Goal: Task Accomplishment & Management: Use online tool/utility

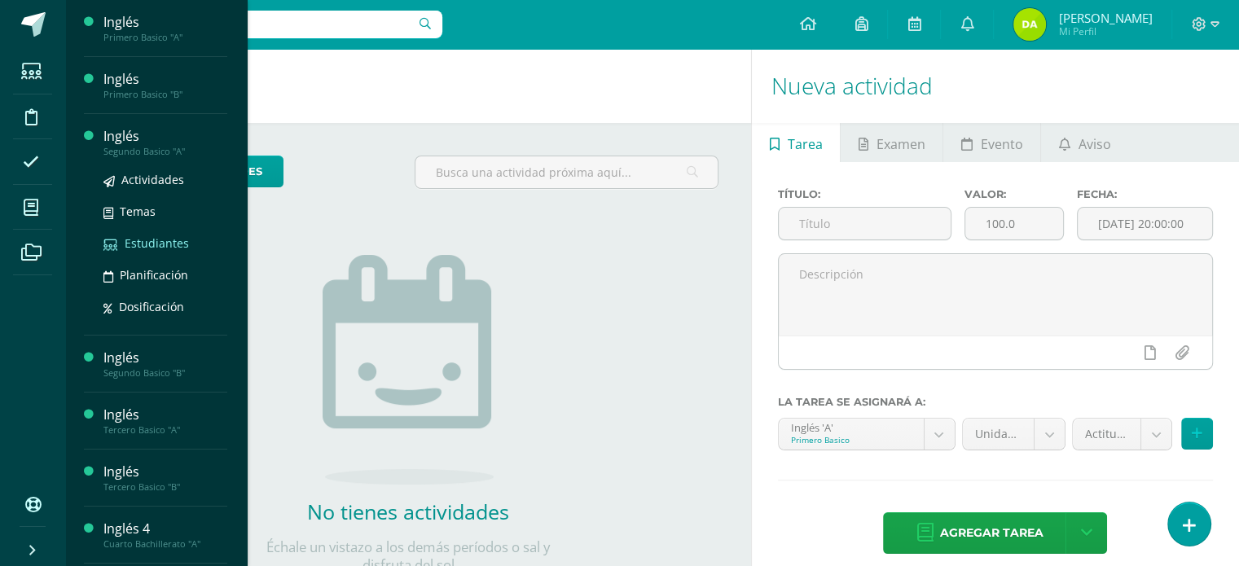
click at [153, 236] on span "Estudiantes" at bounding box center [157, 243] width 64 height 15
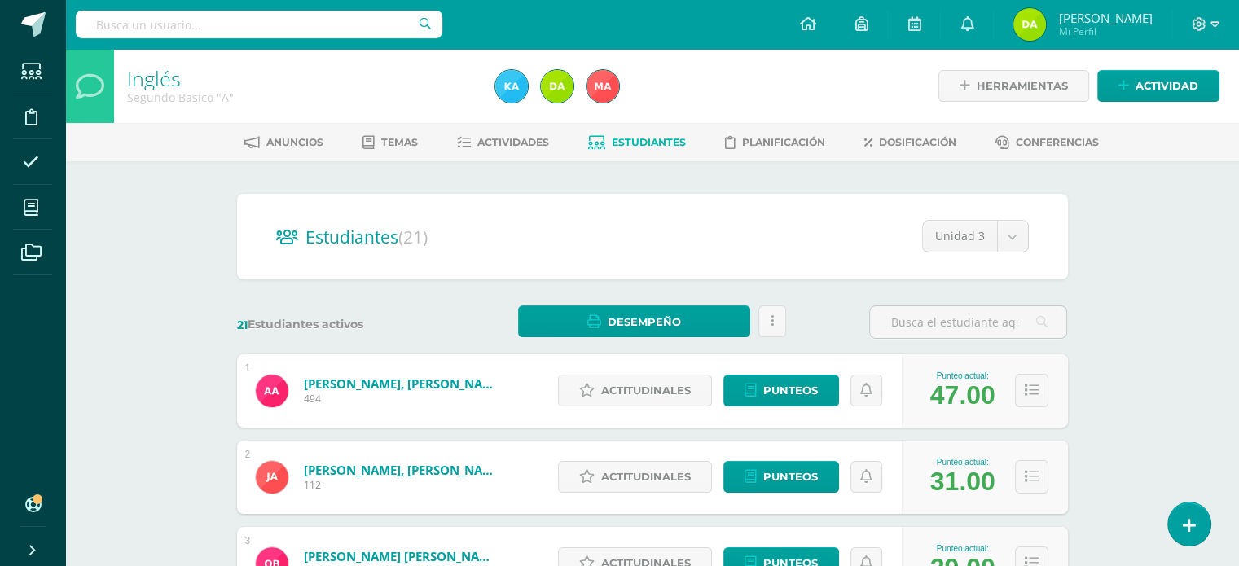
scroll to position [85, 0]
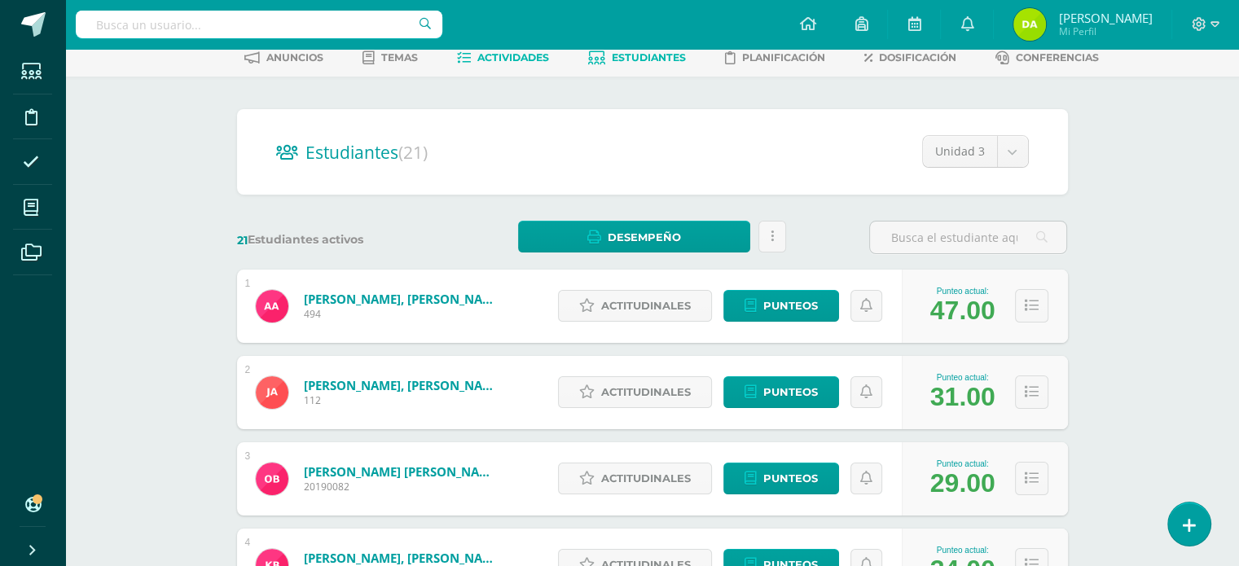
click at [499, 61] on span "Actividades" at bounding box center [514, 57] width 72 height 12
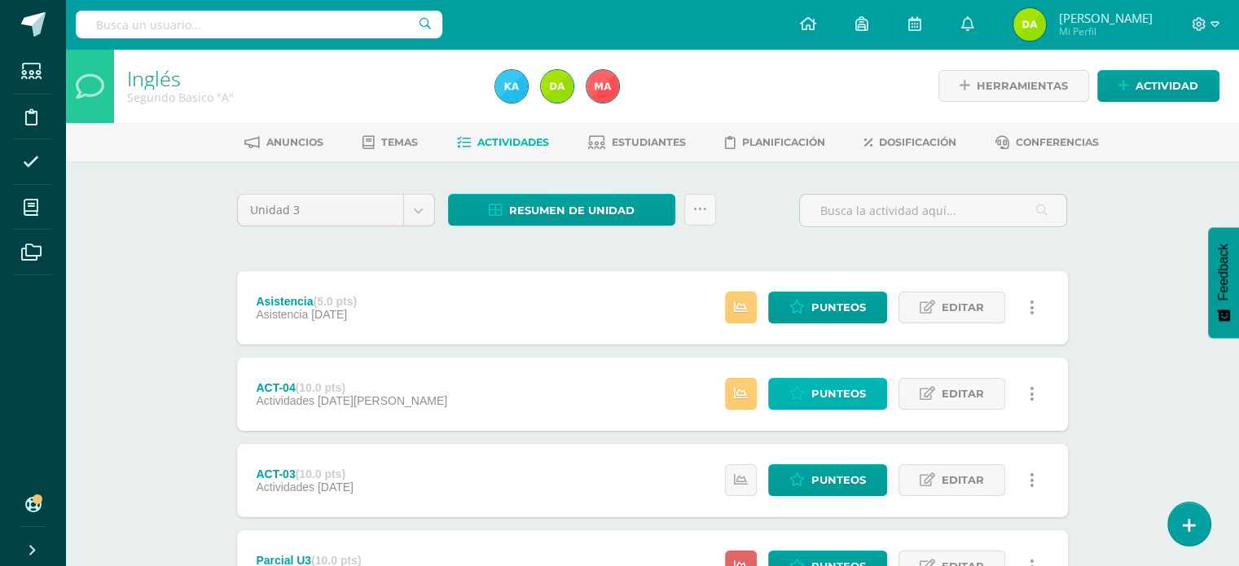
click at [790, 391] on link "Punteos" at bounding box center [827, 394] width 119 height 32
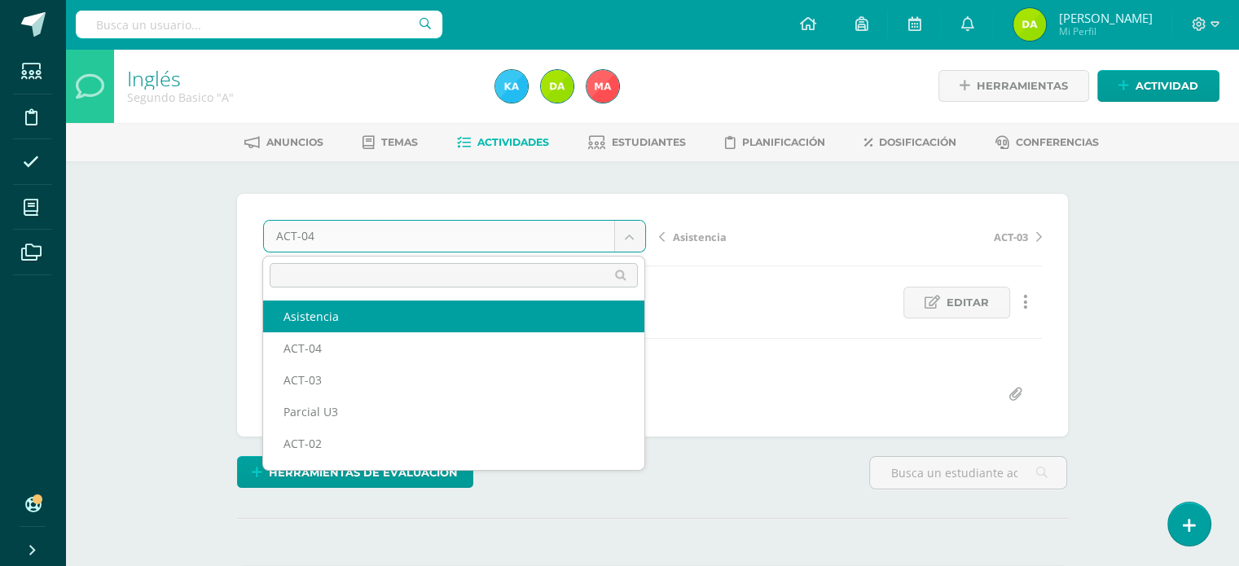
select select "/dashboard/teacher/grade-activity/120740/"
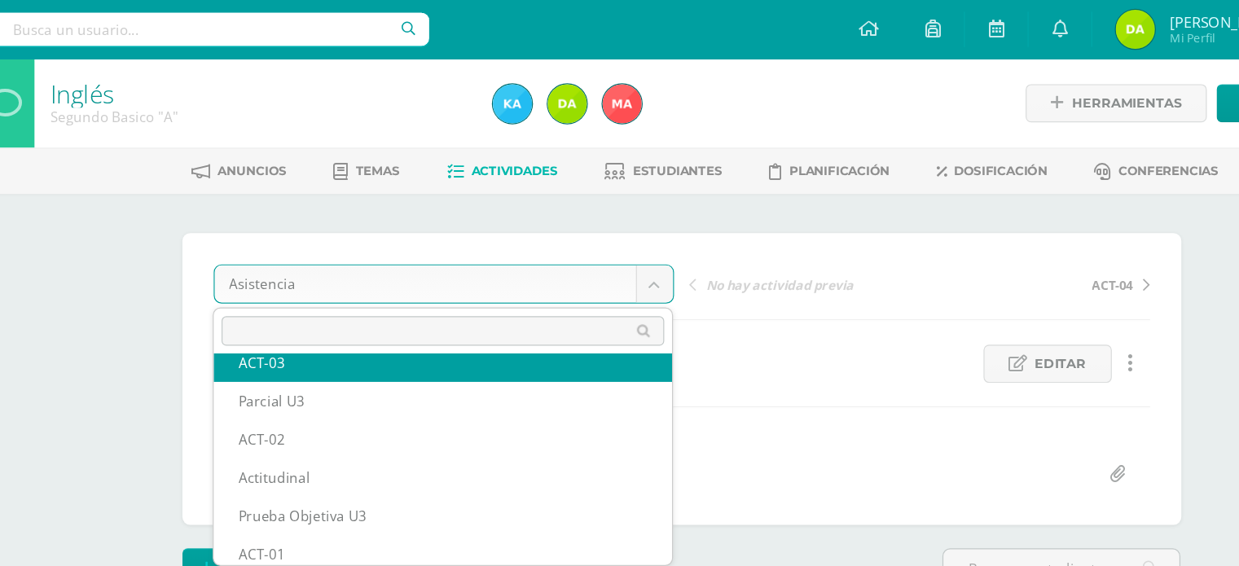
scroll to position [86, 0]
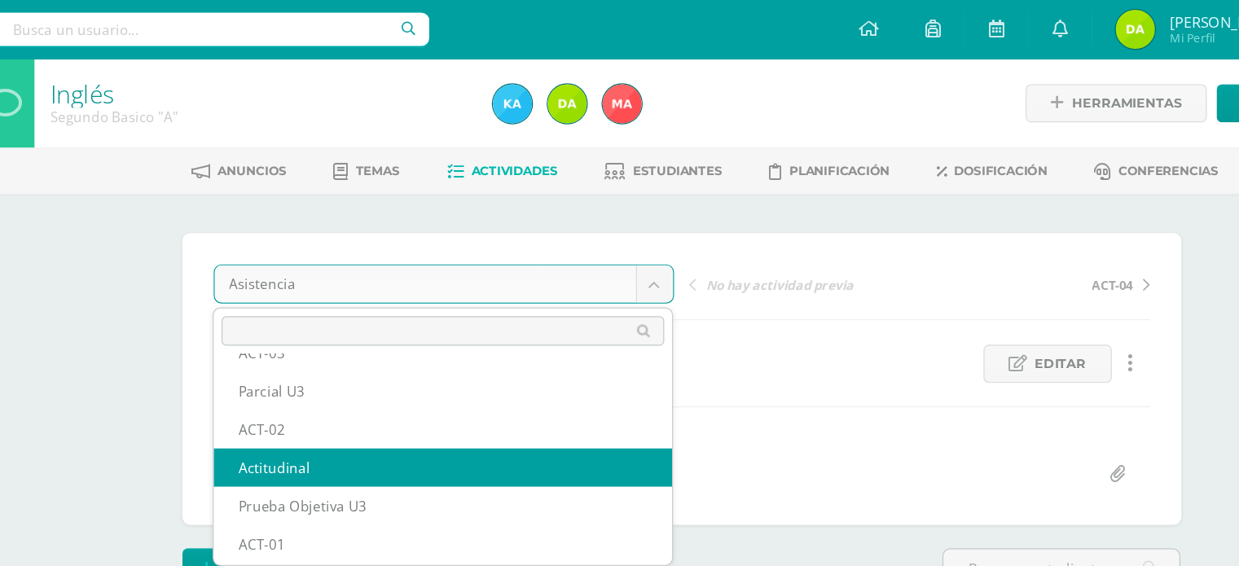
select select "/dashboard/teacher/grade-activity/120718/"
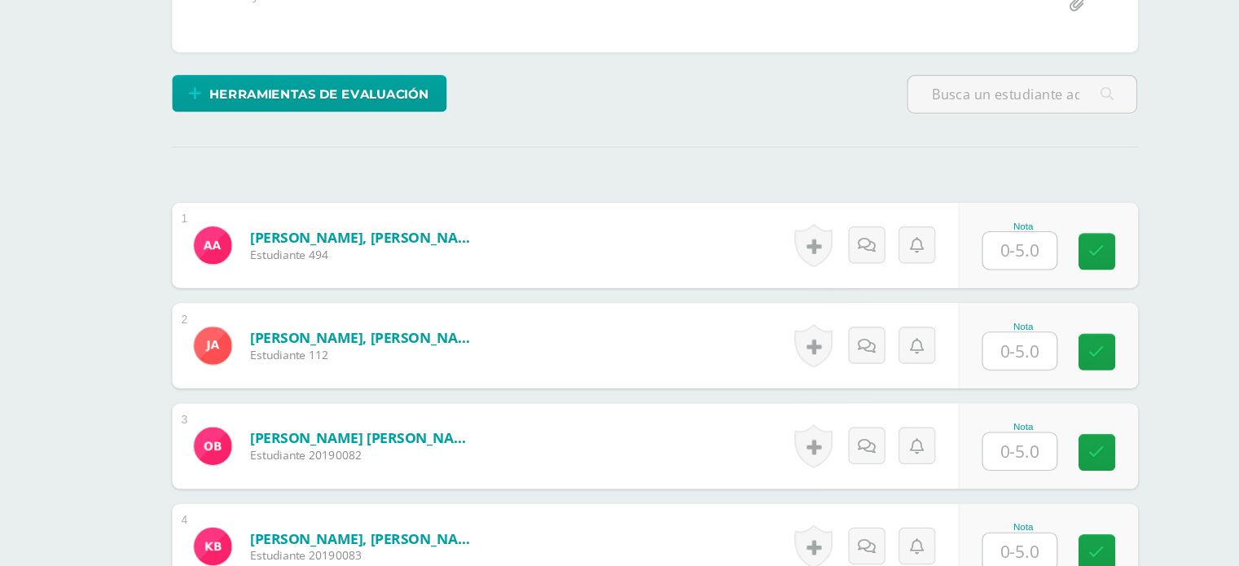
scroll to position [314, 0]
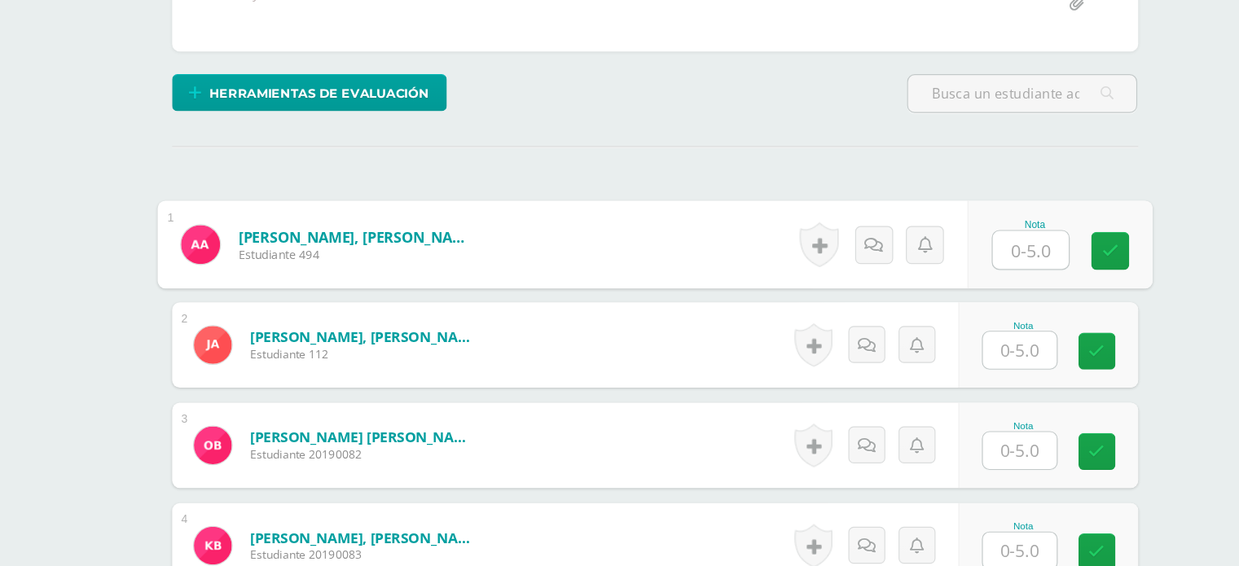
click at [957, 300] on input "text" at bounding box center [975, 294] width 65 height 33
type input "5"
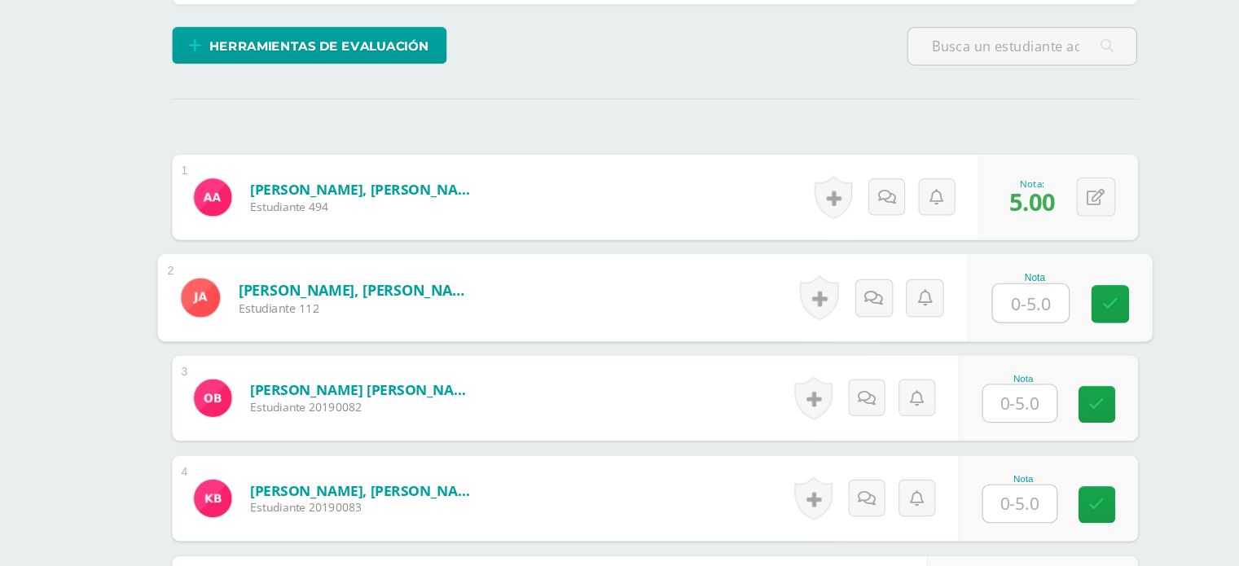
scroll to position [355, 0]
type input "5"
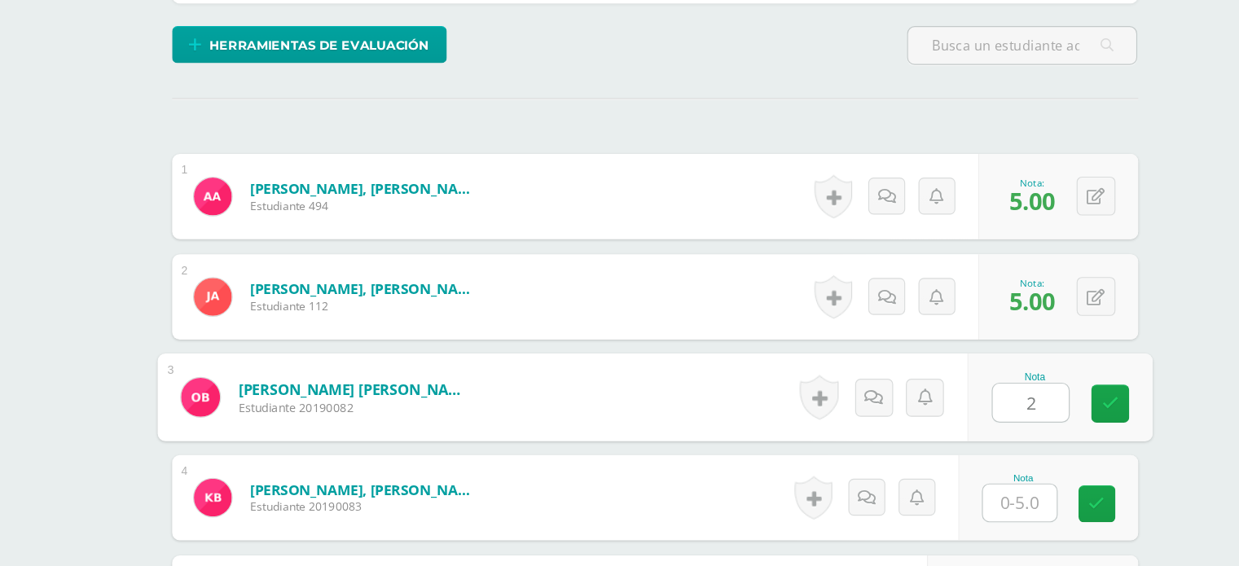
type input "2"
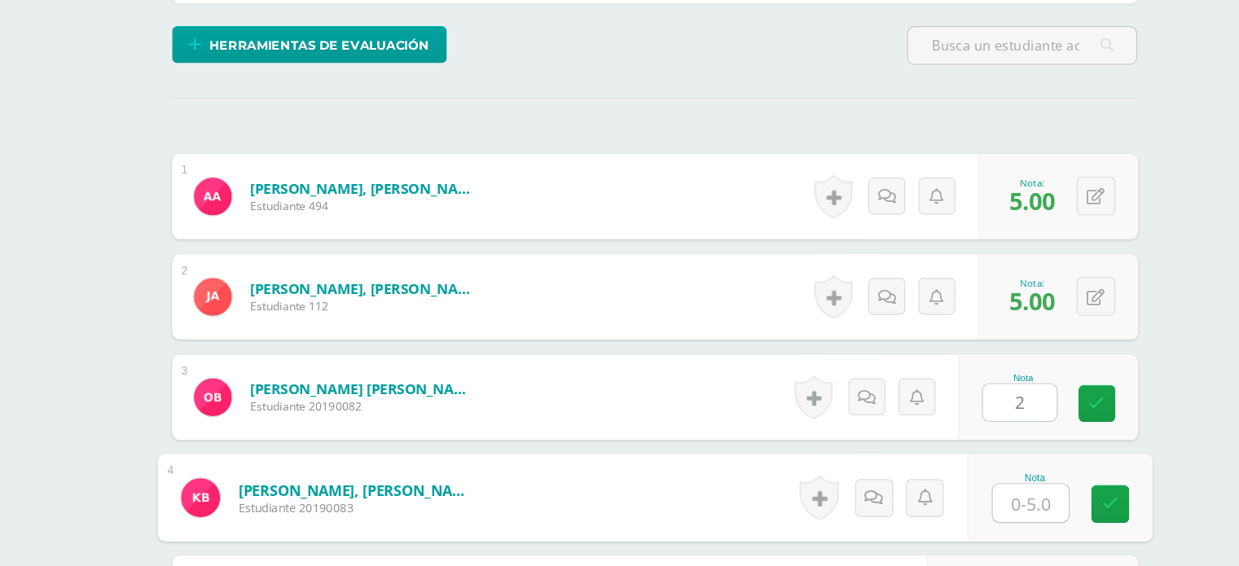
type input "5"
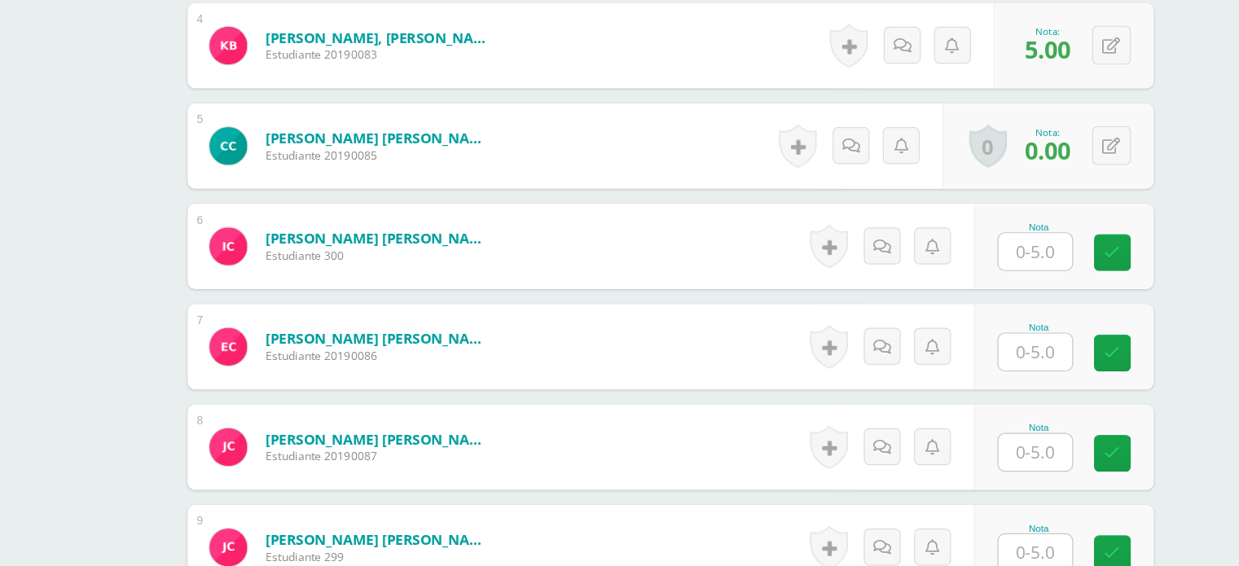
scroll to position [751, 0]
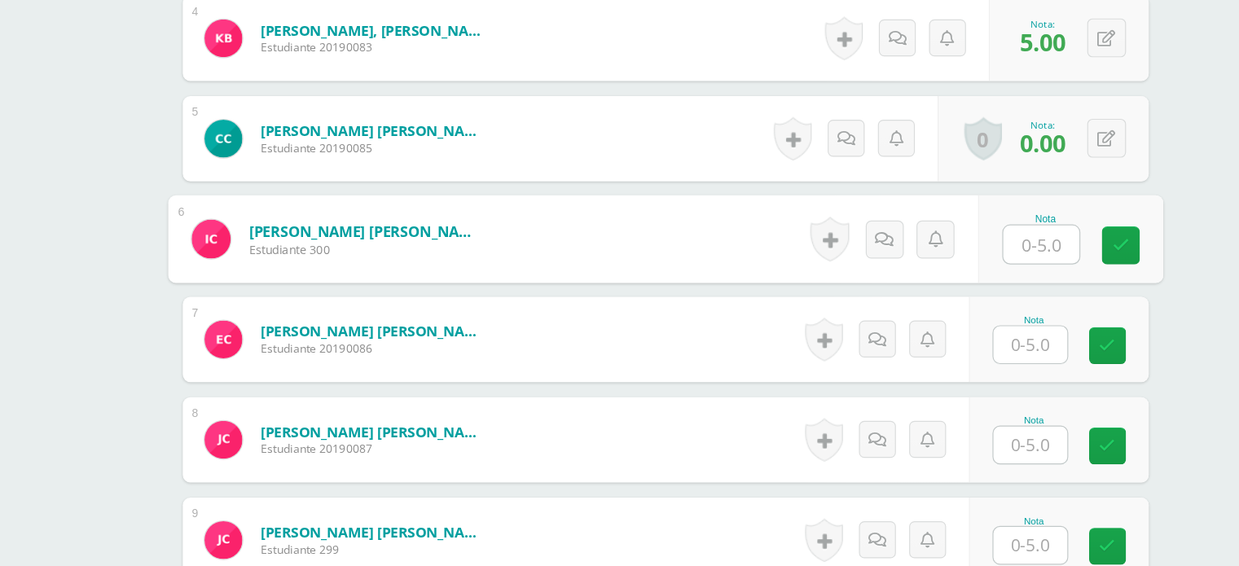
click at [977, 300] on input "text" at bounding box center [975, 289] width 65 height 33
type input "4"
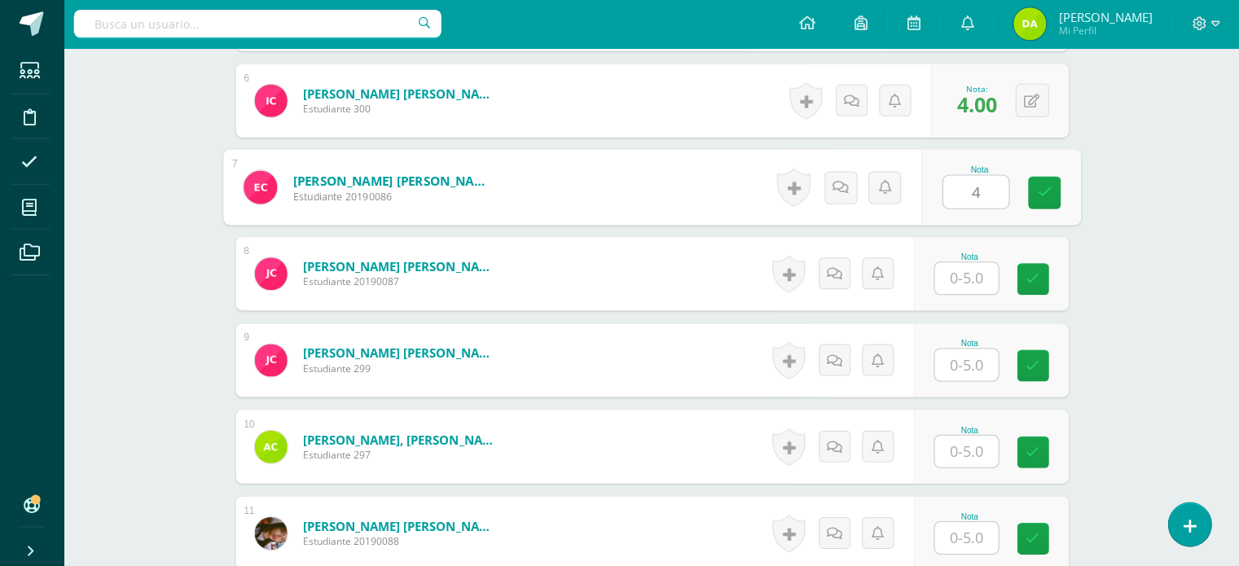
scroll to position [934, 0]
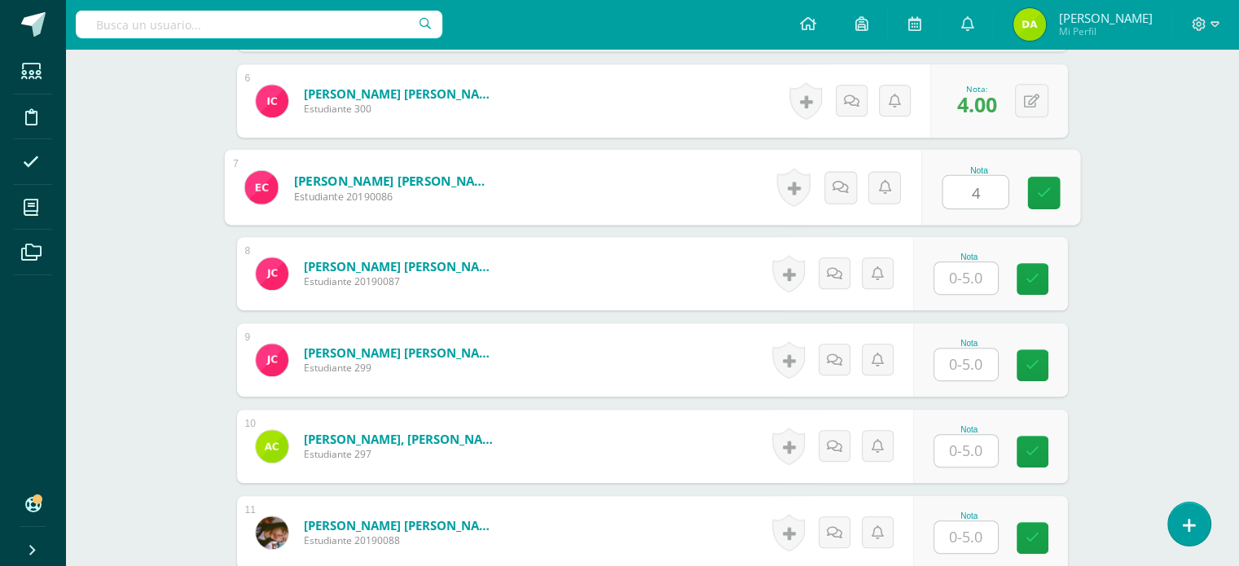
type input "4"
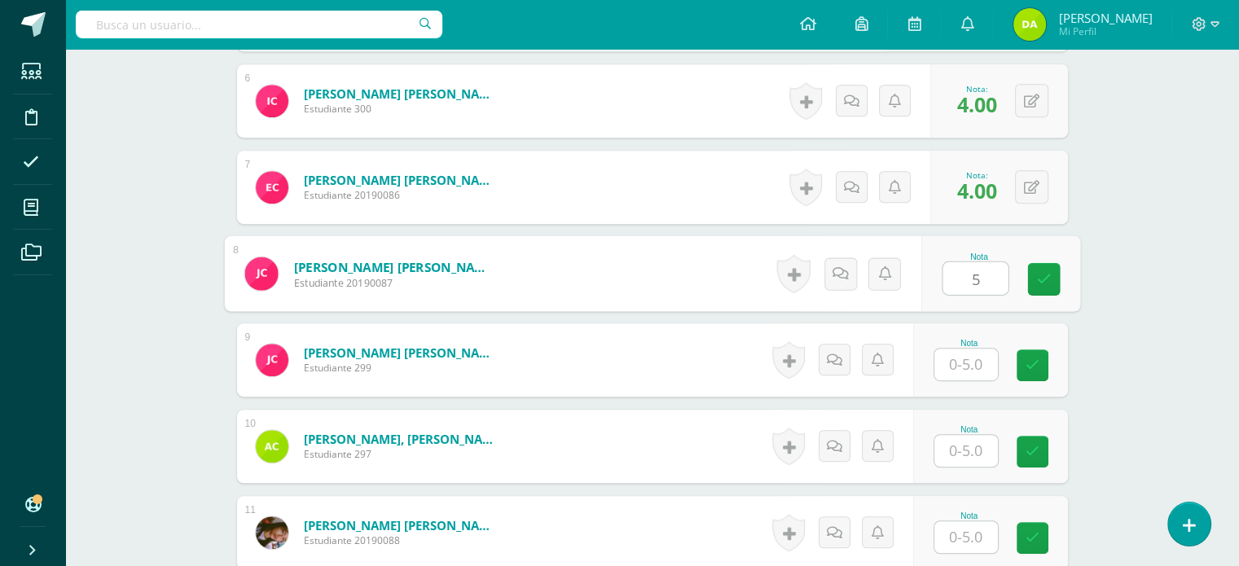
type input "5"
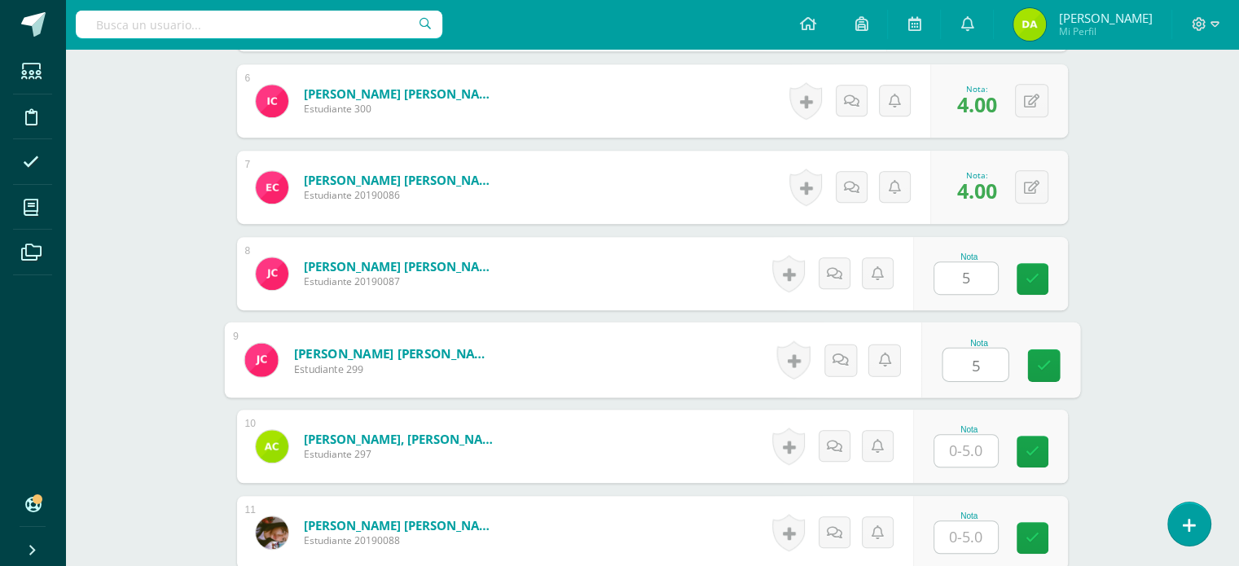
type input "5"
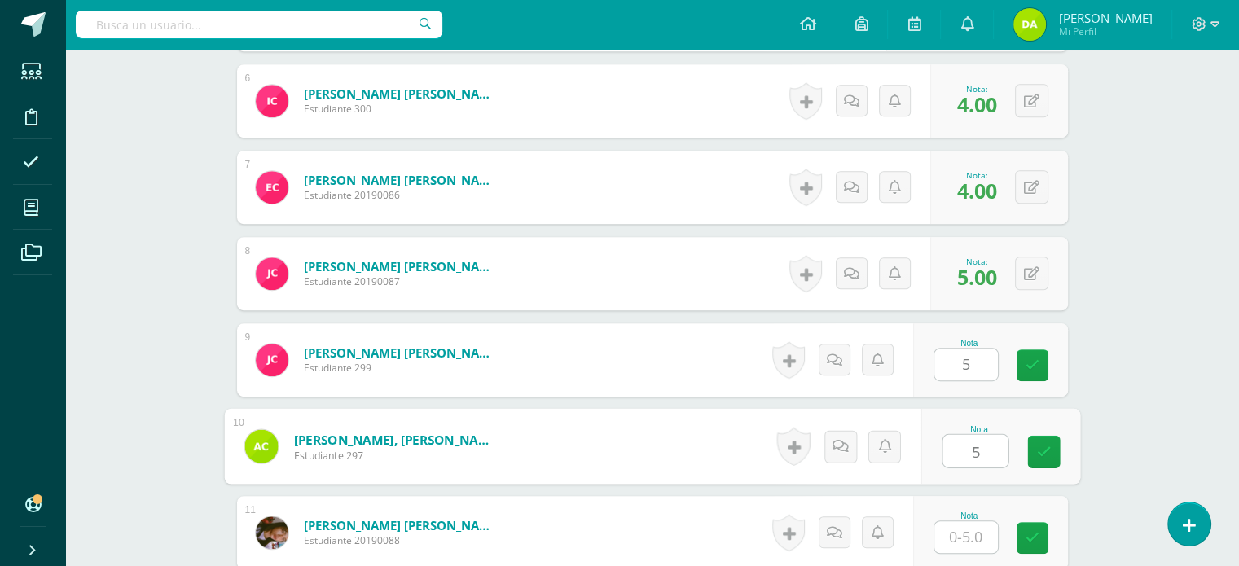
type input "5"
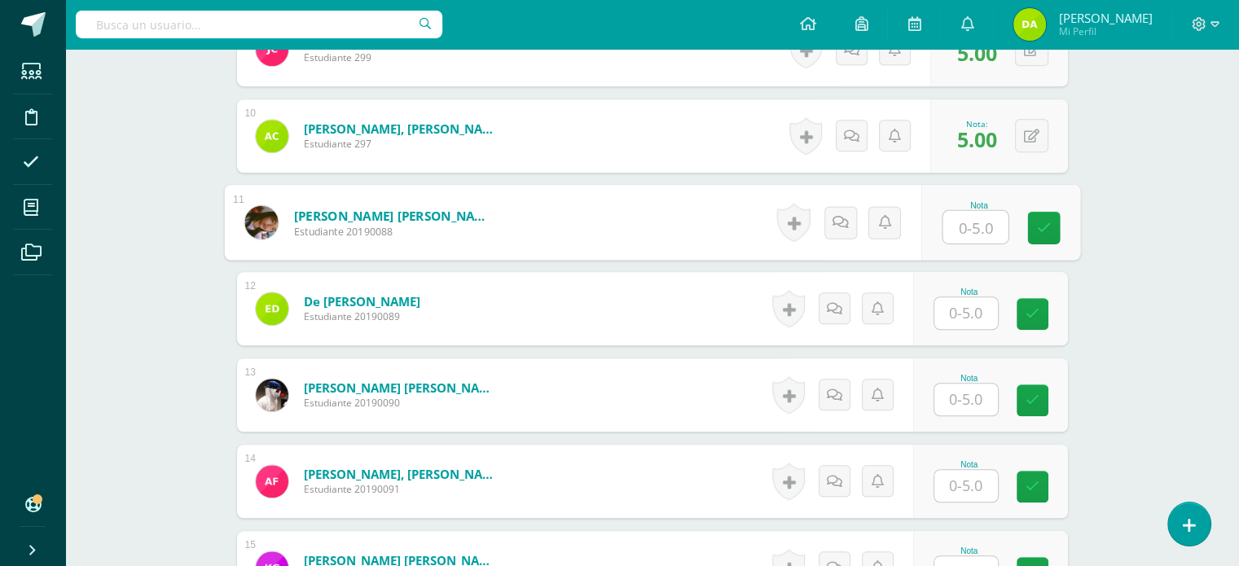
scroll to position [1252, 0]
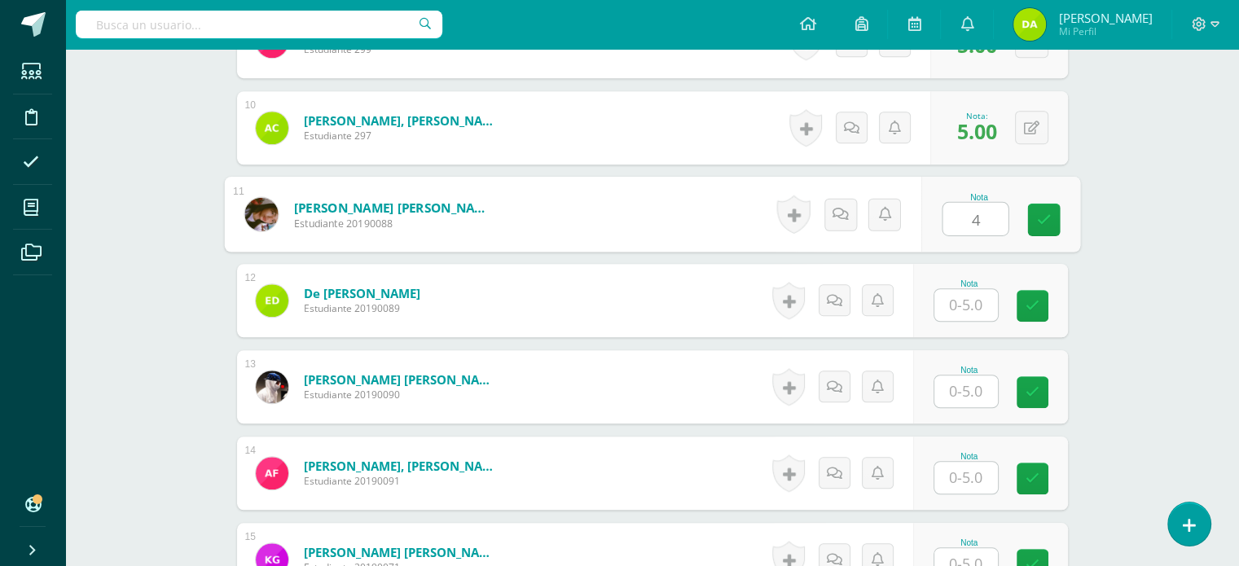
type input "4"
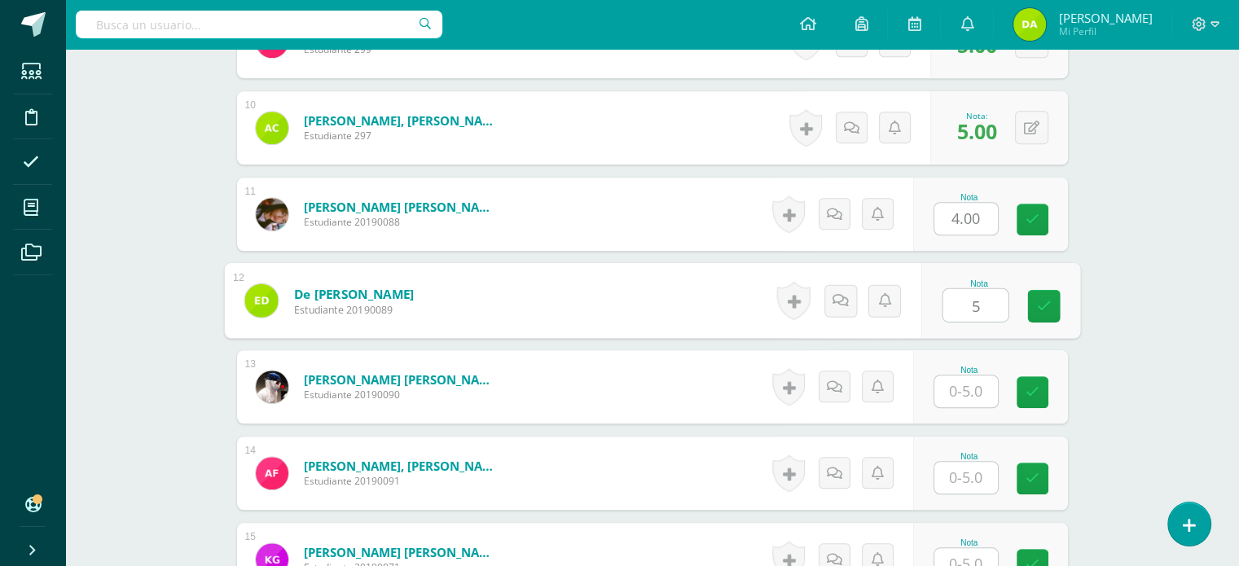
type input "5"
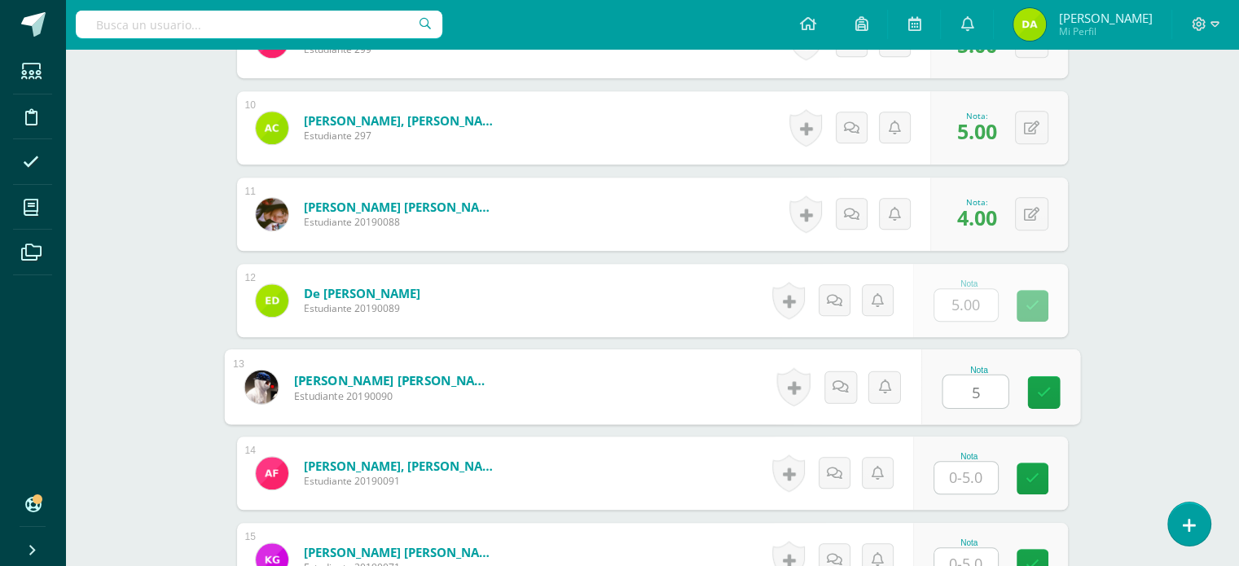
type input "5"
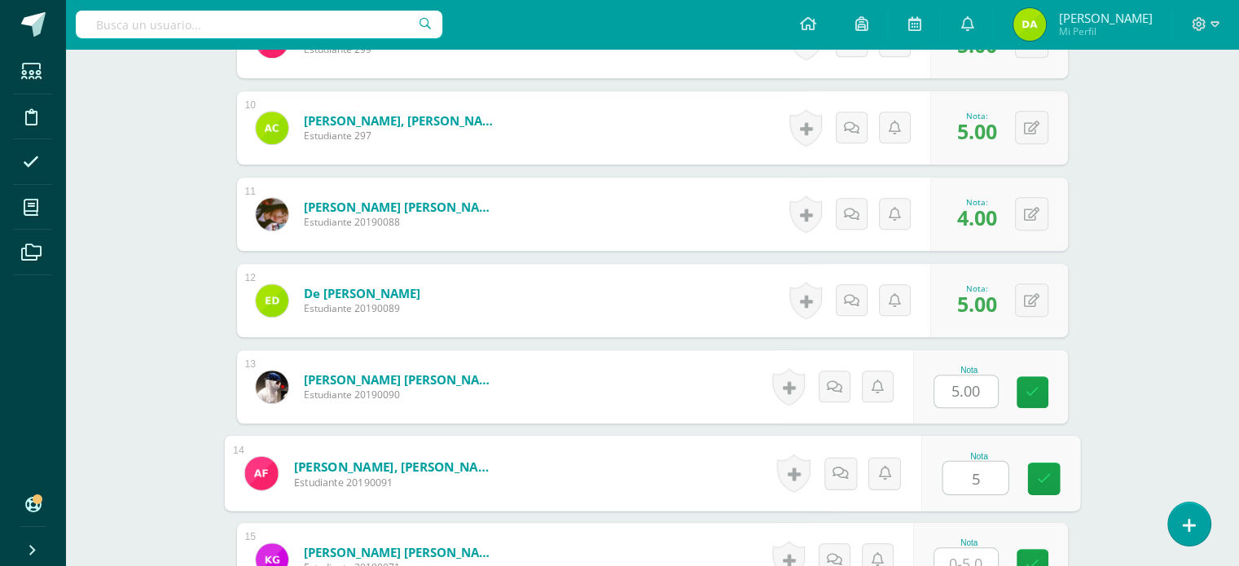
type input "5"
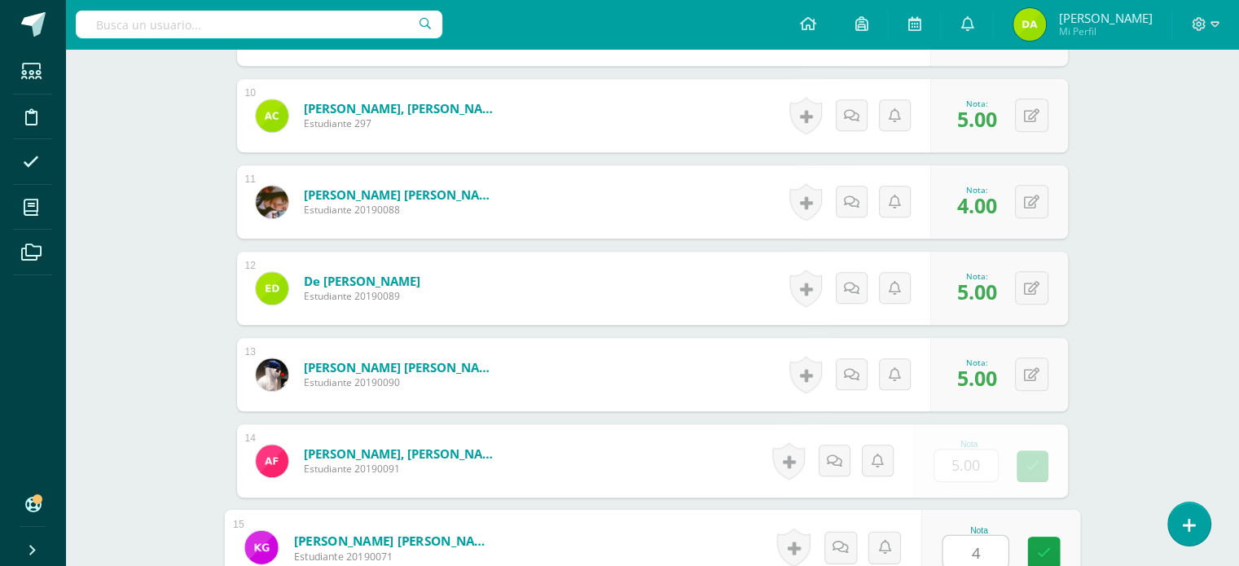
type input "4"
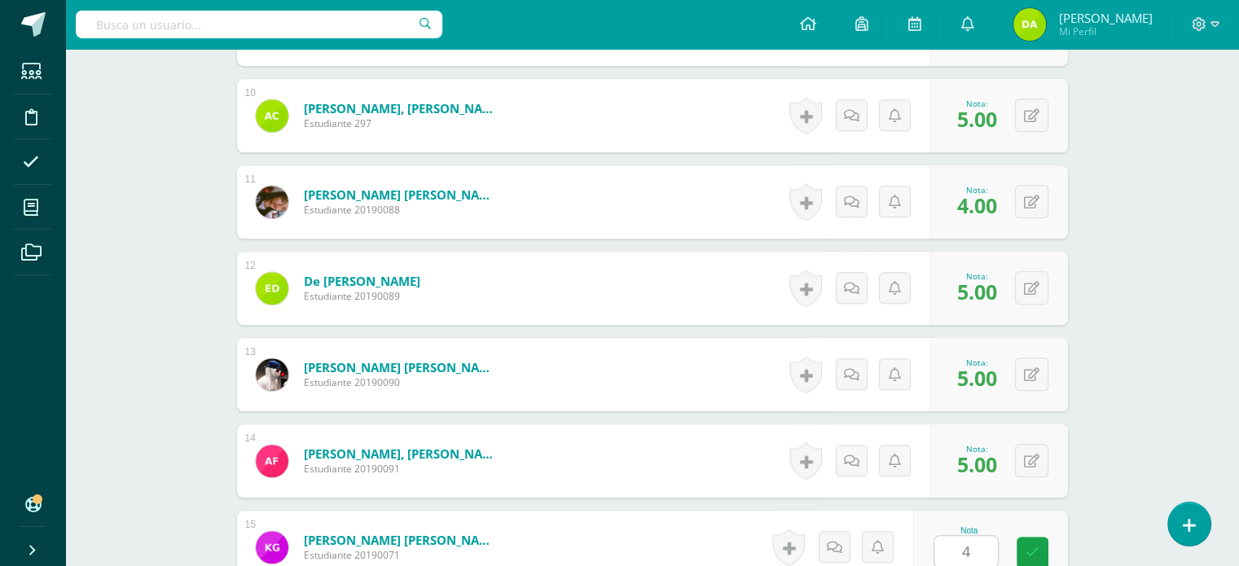
scroll to position [1618, 0]
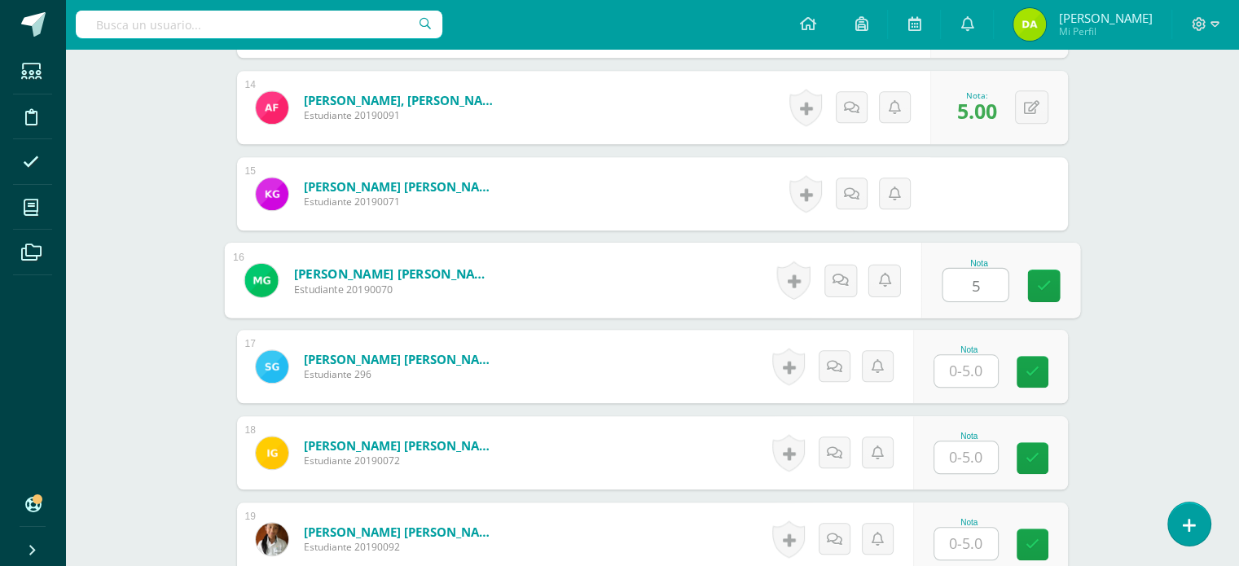
type input "5"
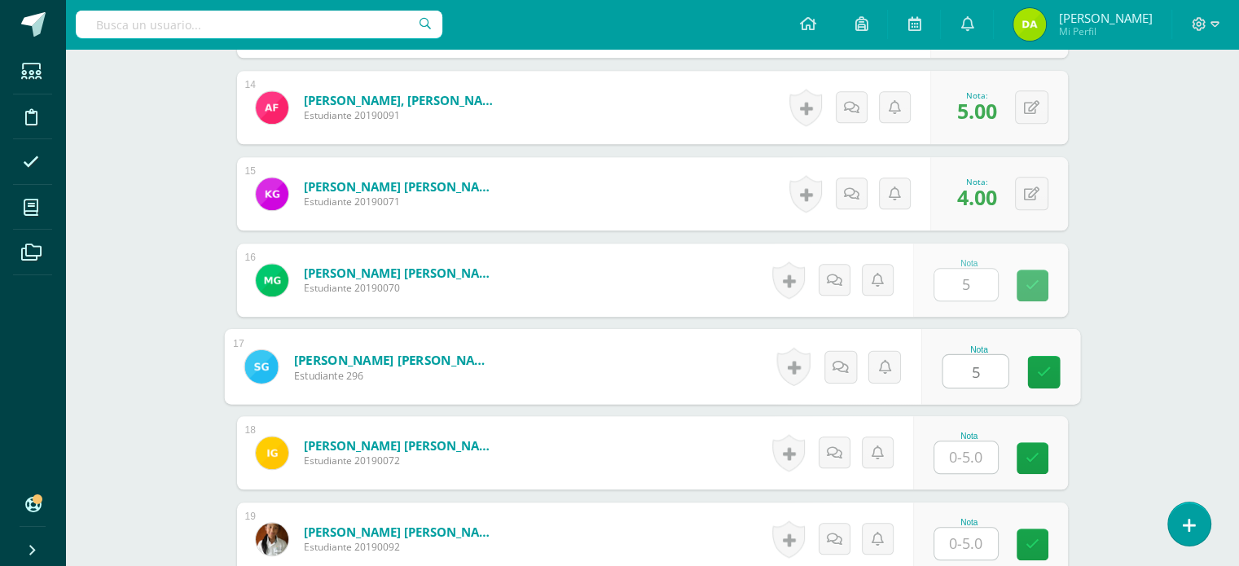
type input "5"
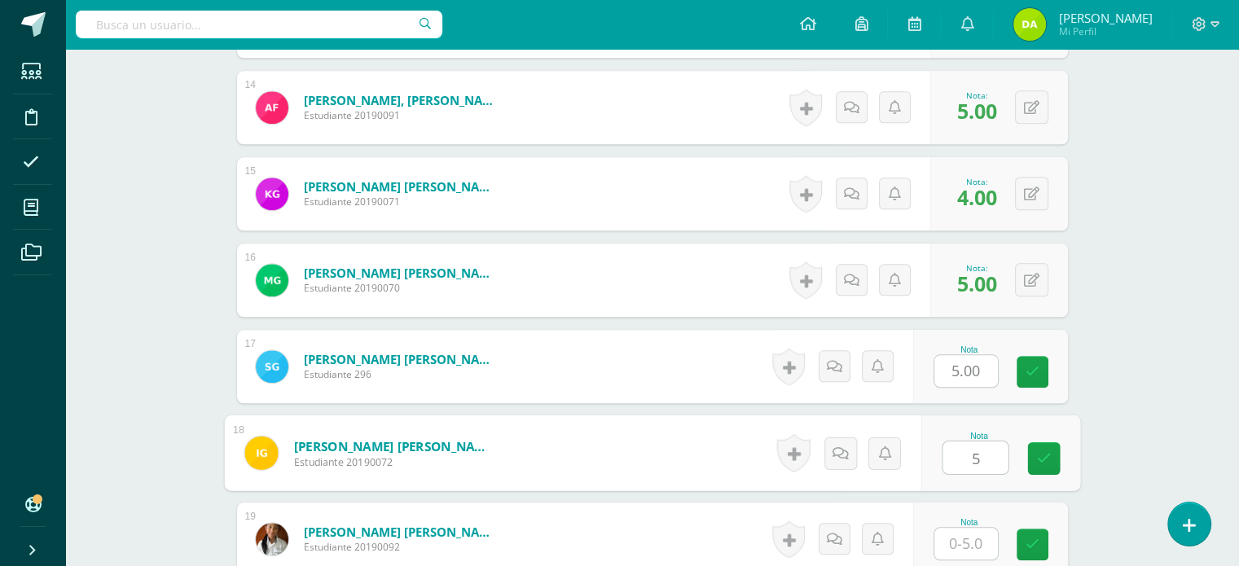
type input "5"
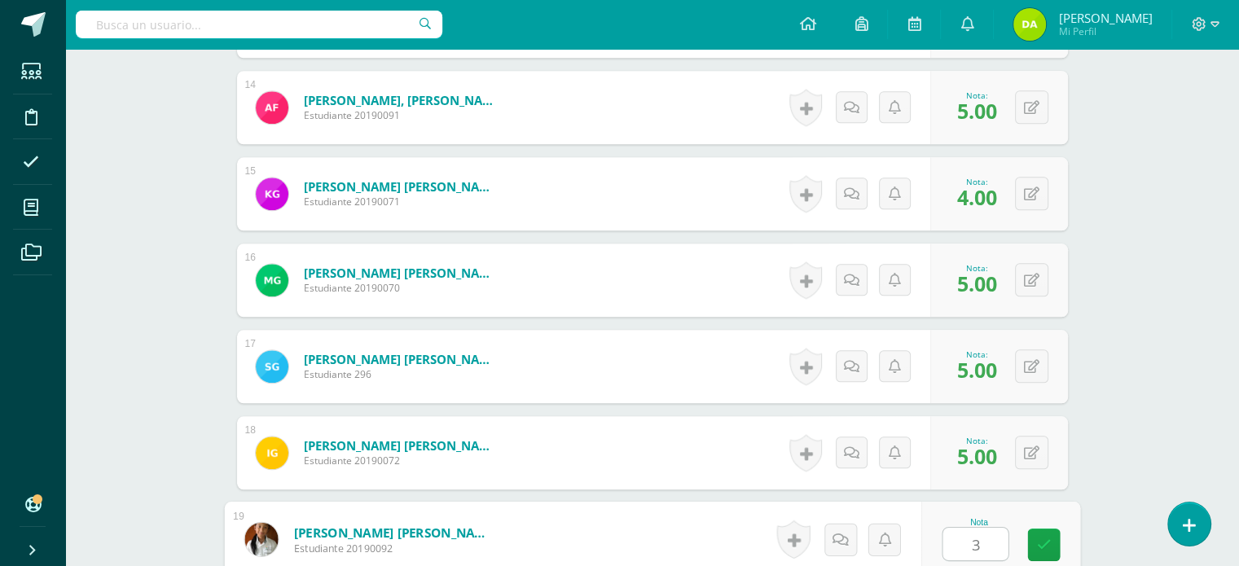
type input "3"
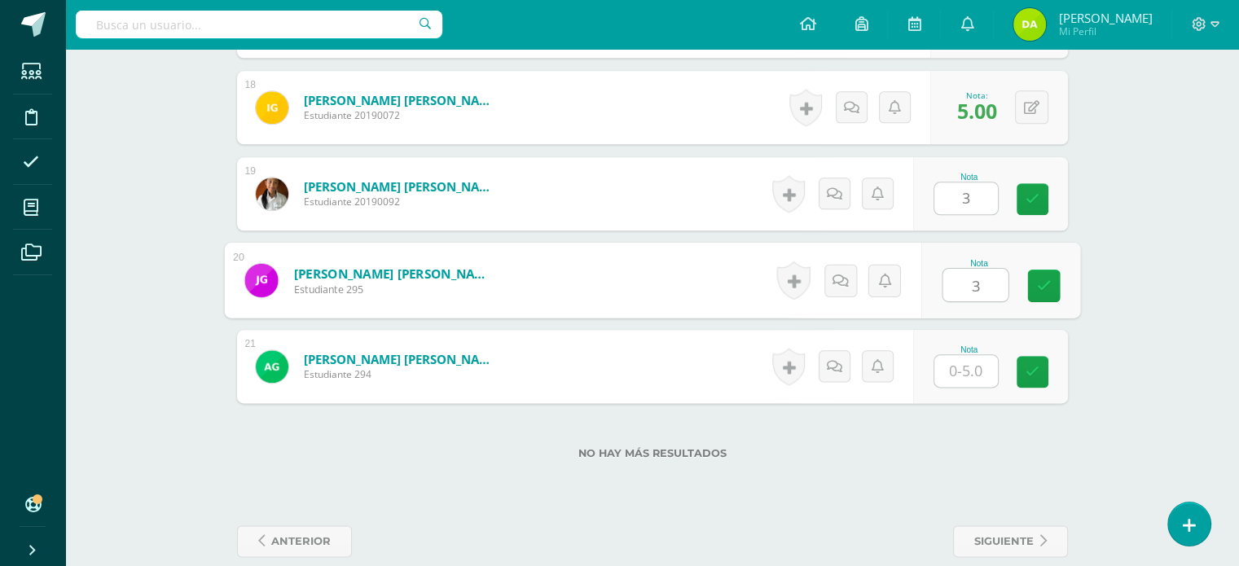
type input "3"
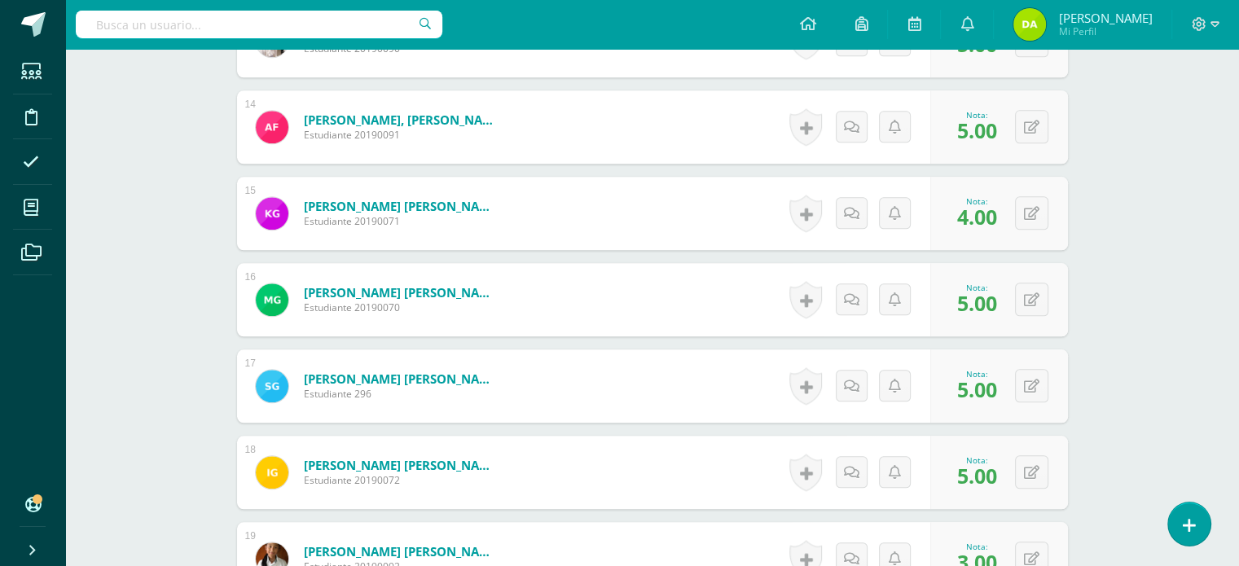
scroll to position [1987, 0]
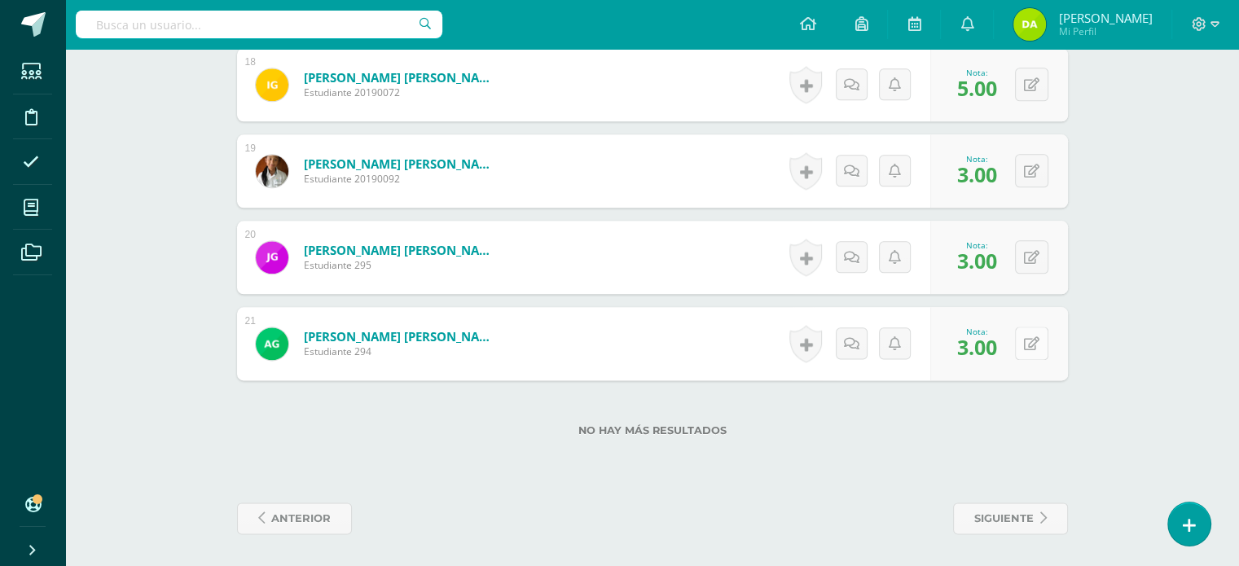
click at [1037, 328] on button at bounding box center [1031, 343] width 33 height 33
type input "1"
click at [1034, 263] on button at bounding box center [1031, 256] width 33 height 33
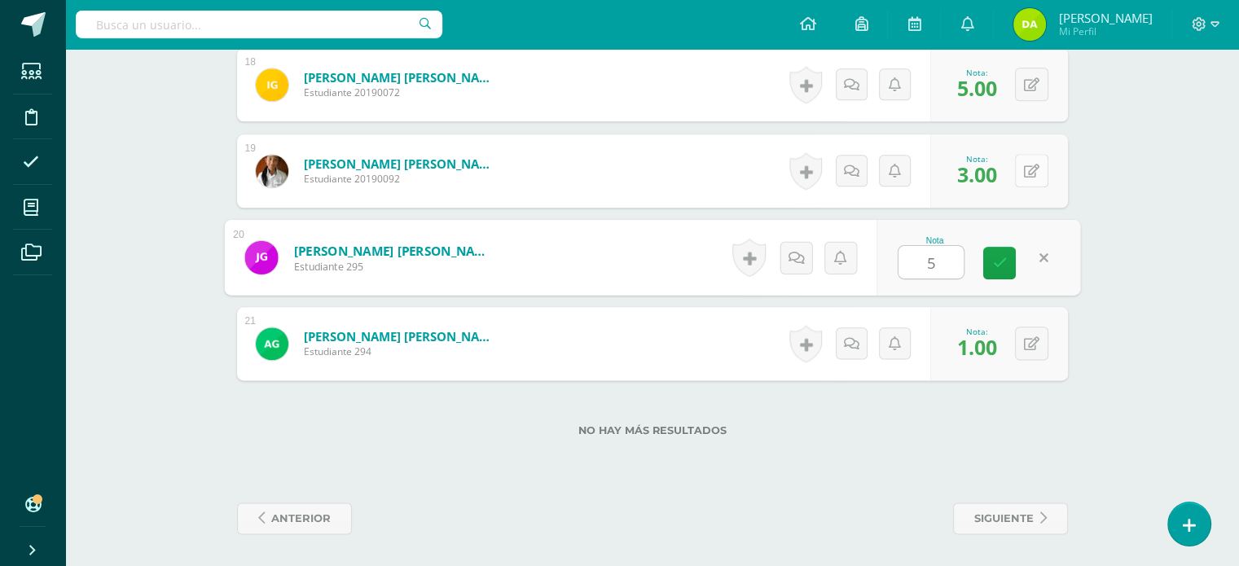
type input "5"
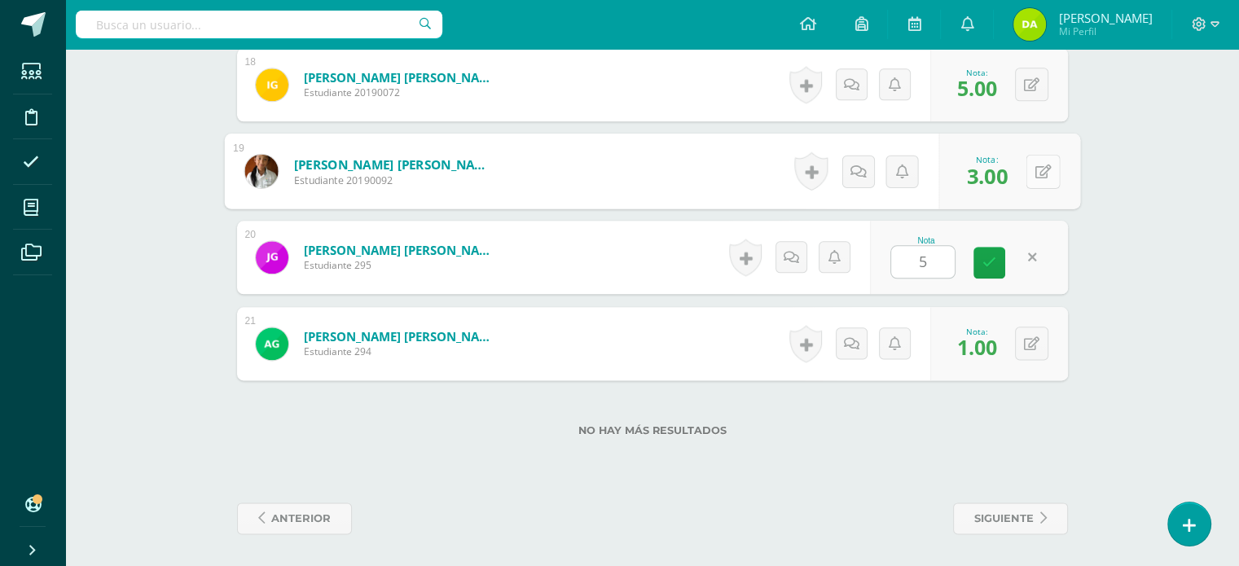
click at [1028, 161] on button at bounding box center [1043, 171] width 34 height 34
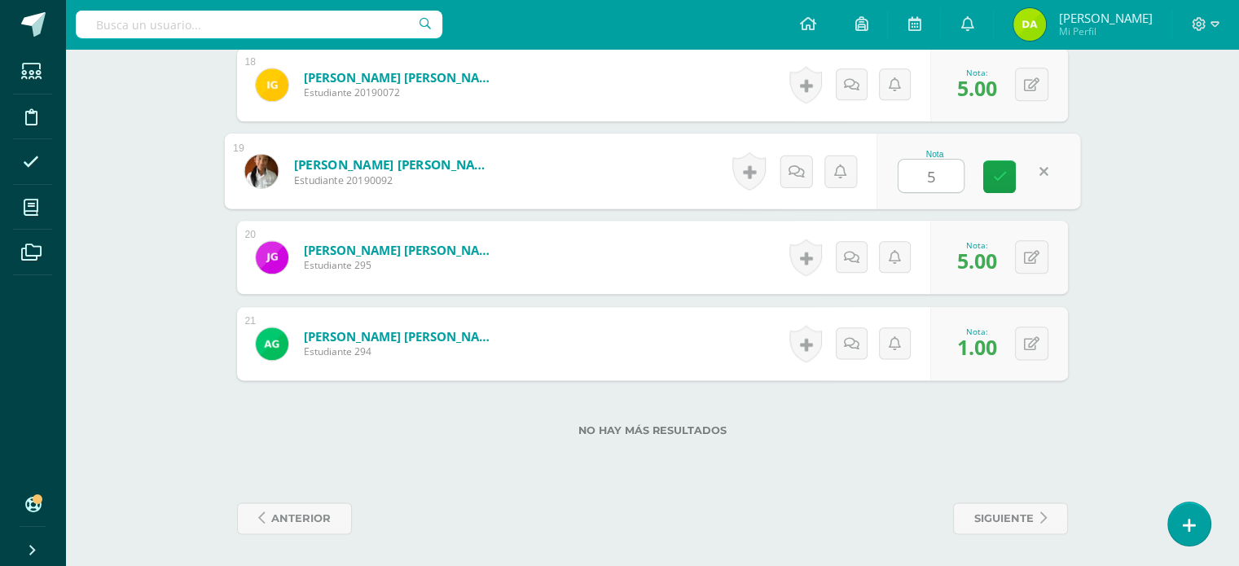
type input "5"
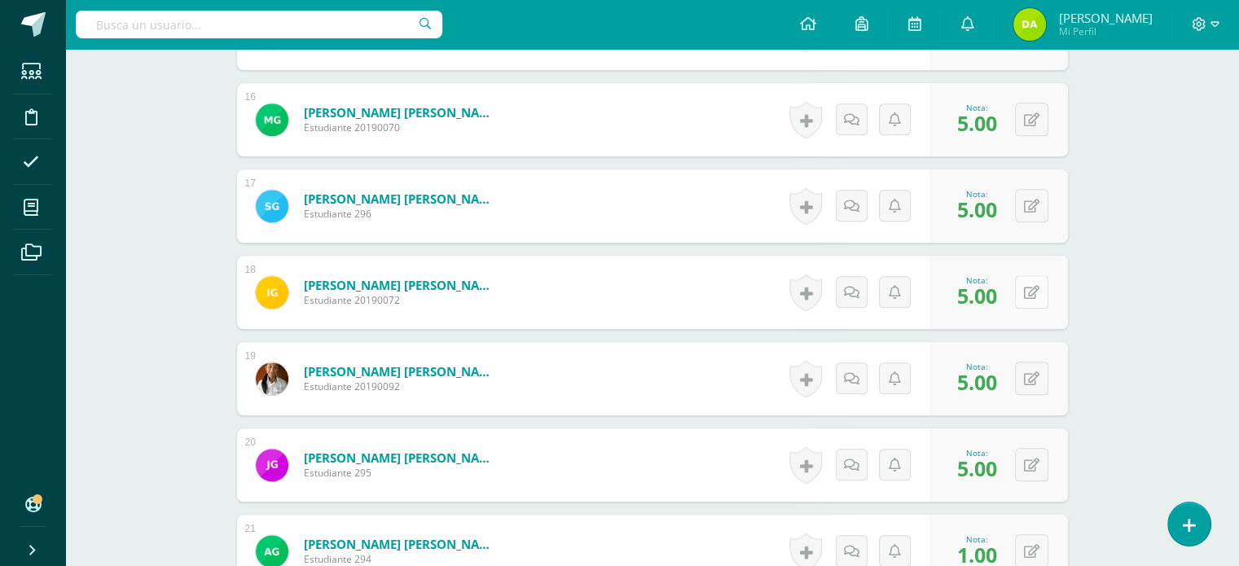
scroll to position [1778, 0]
click at [1037, 197] on button at bounding box center [1043, 207] width 34 height 34
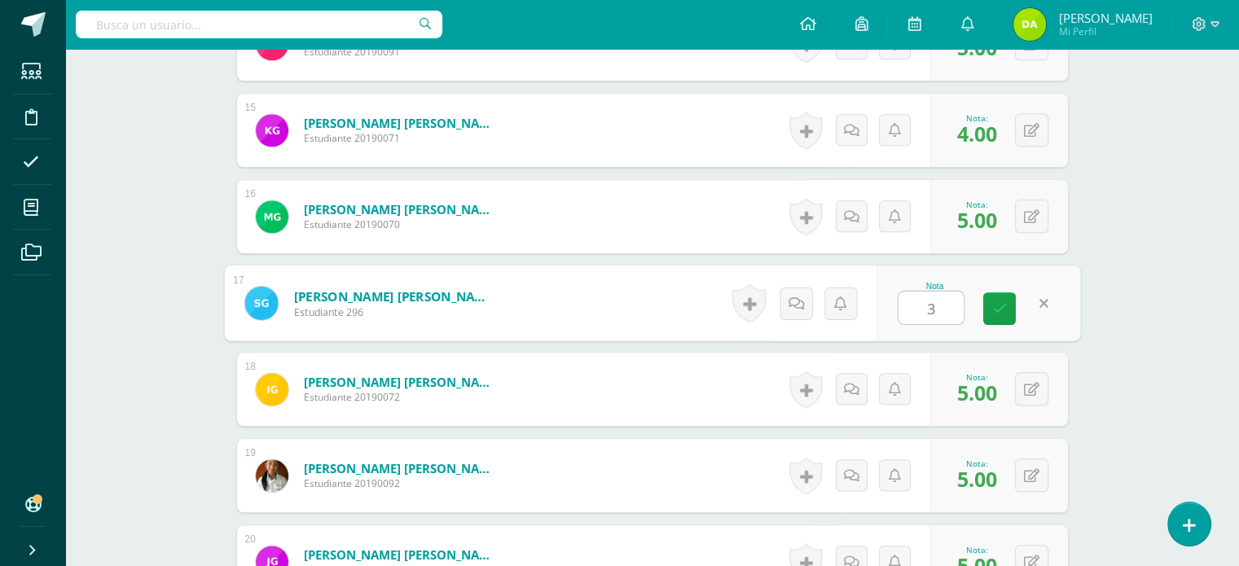
scroll to position [1675, 0]
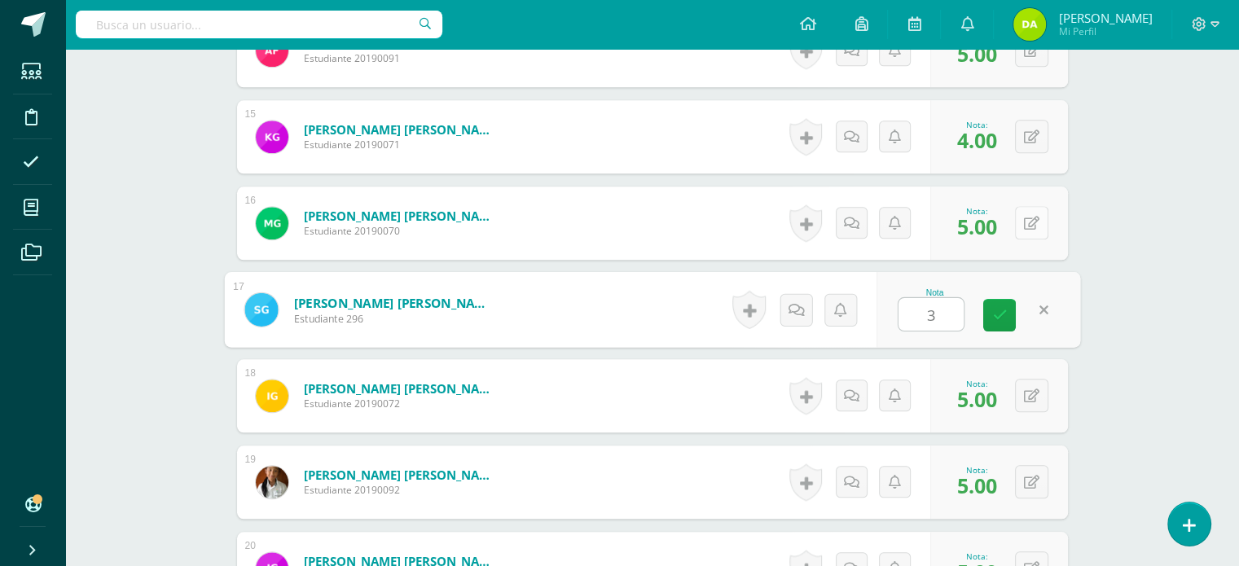
type input "3"
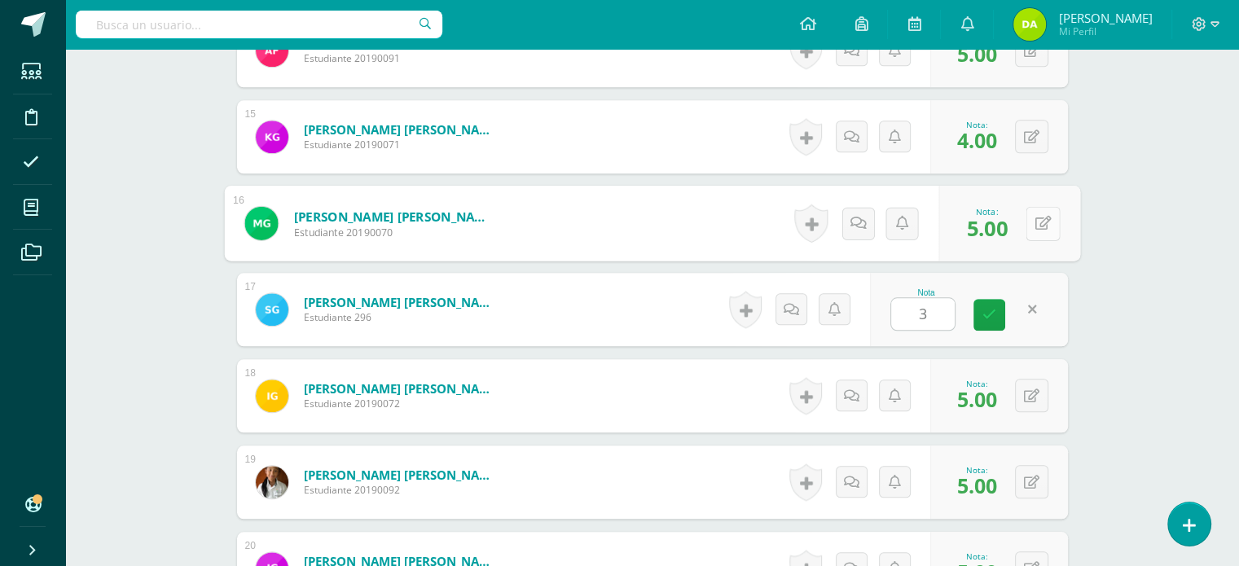
click at [1037, 208] on button at bounding box center [1043, 223] width 34 height 34
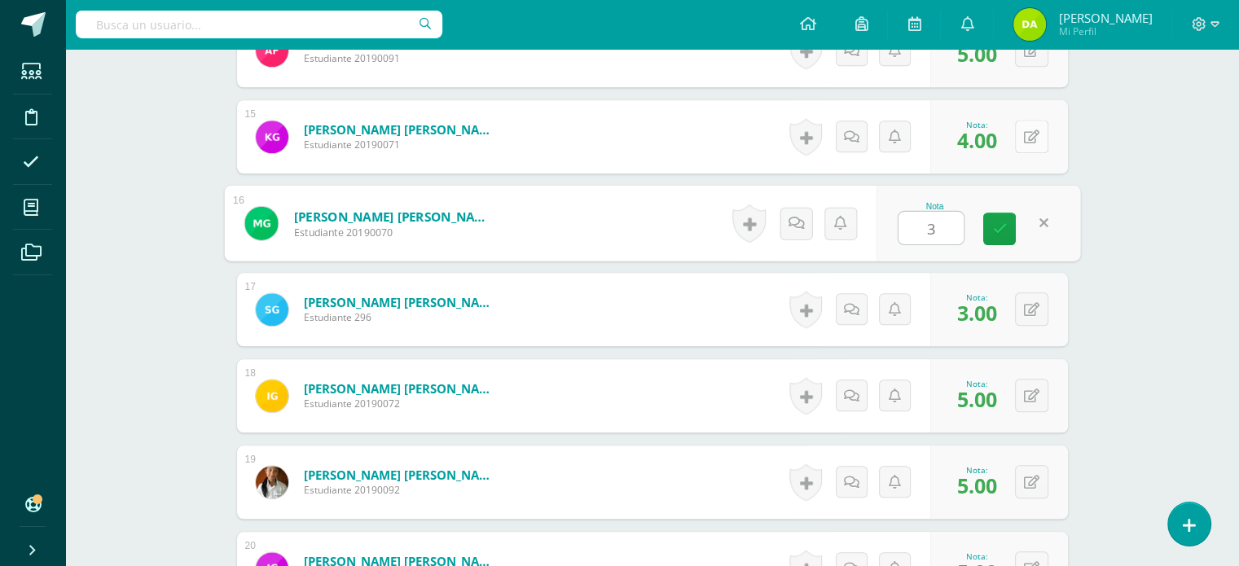
type input "3"
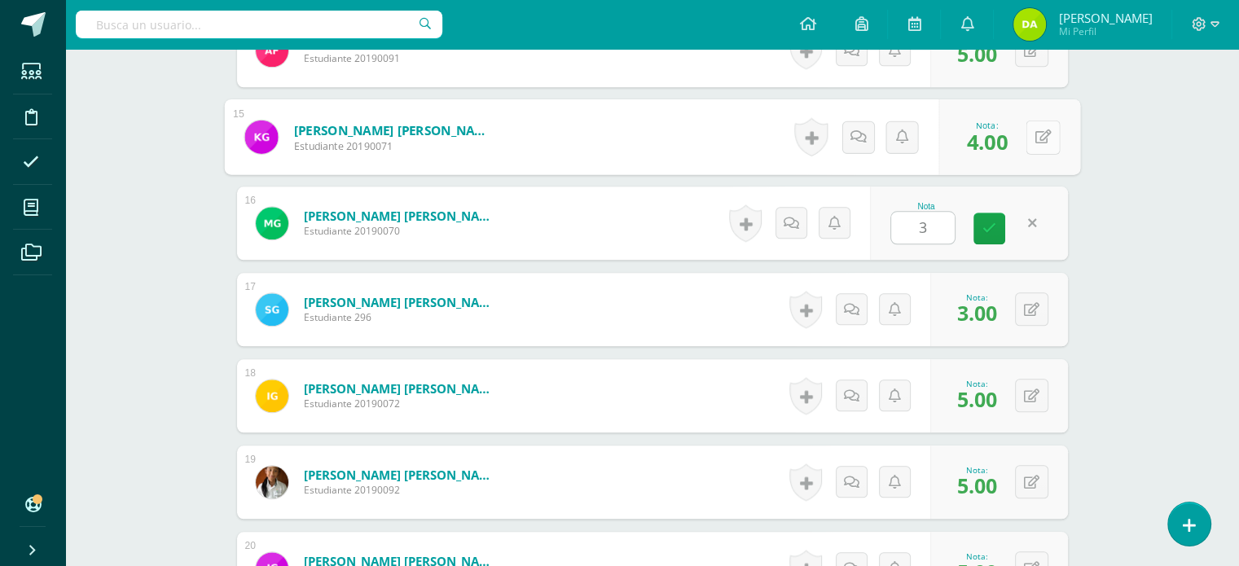
click at [1024, 129] on div "0 Logros Logros obtenidos Aún no hay logros agregados Nota: 4.00" at bounding box center [1010, 137] width 142 height 76
click at [1045, 134] on icon at bounding box center [1043, 137] width 16 height 14
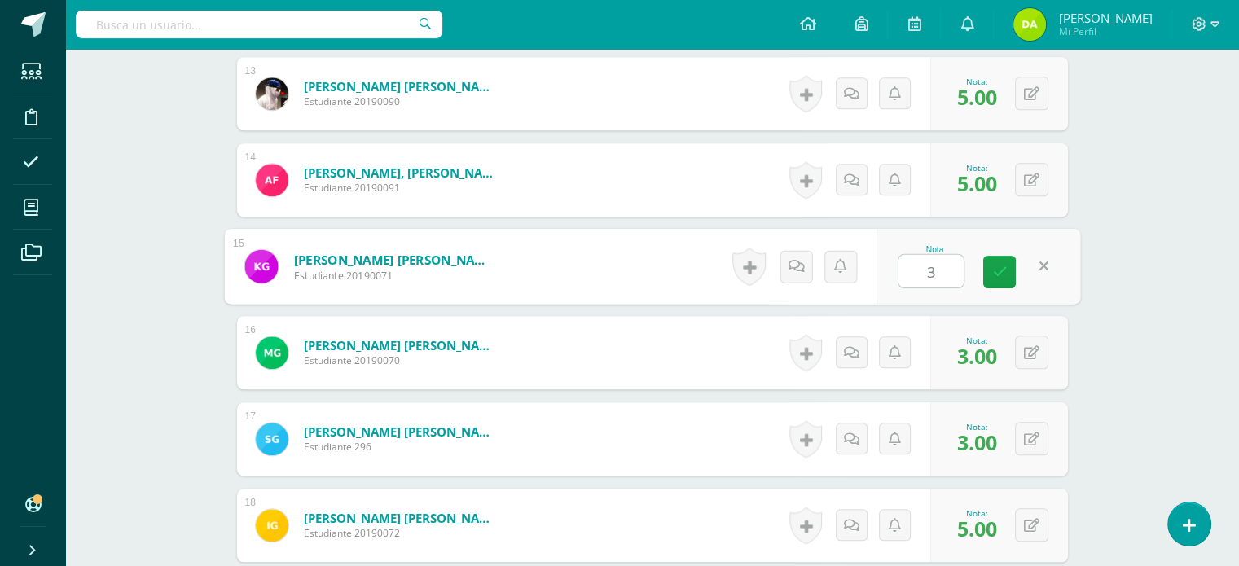
scroll to position [1519, 0]
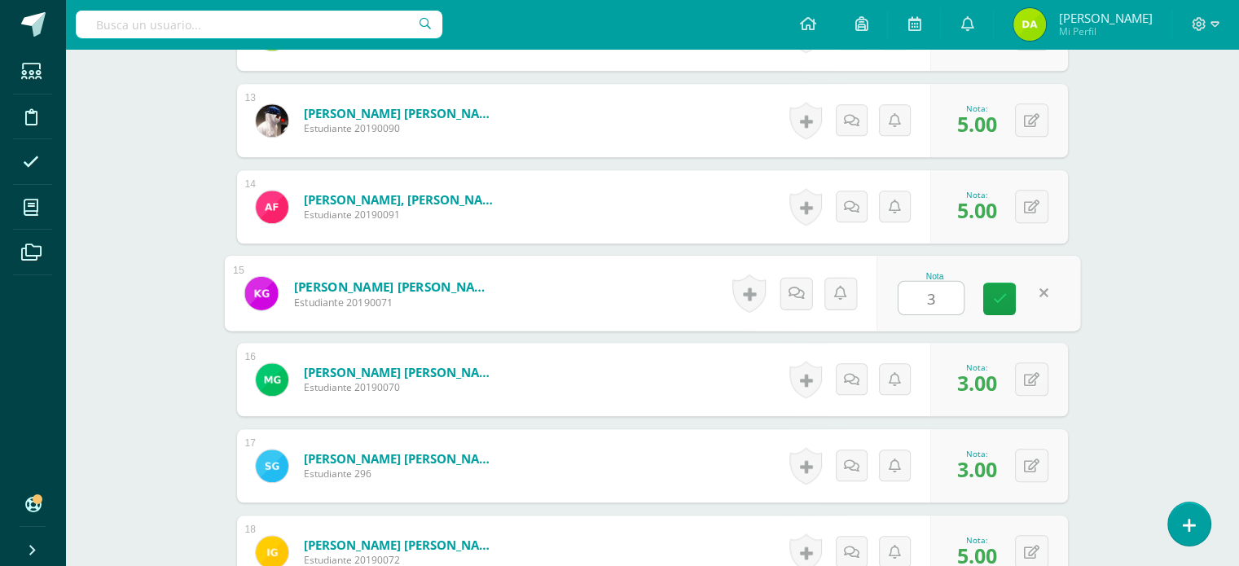
type input "3"
click at [1004, 276] on div "Nota 3" at bounding box center [969, 293] width 198 height 73
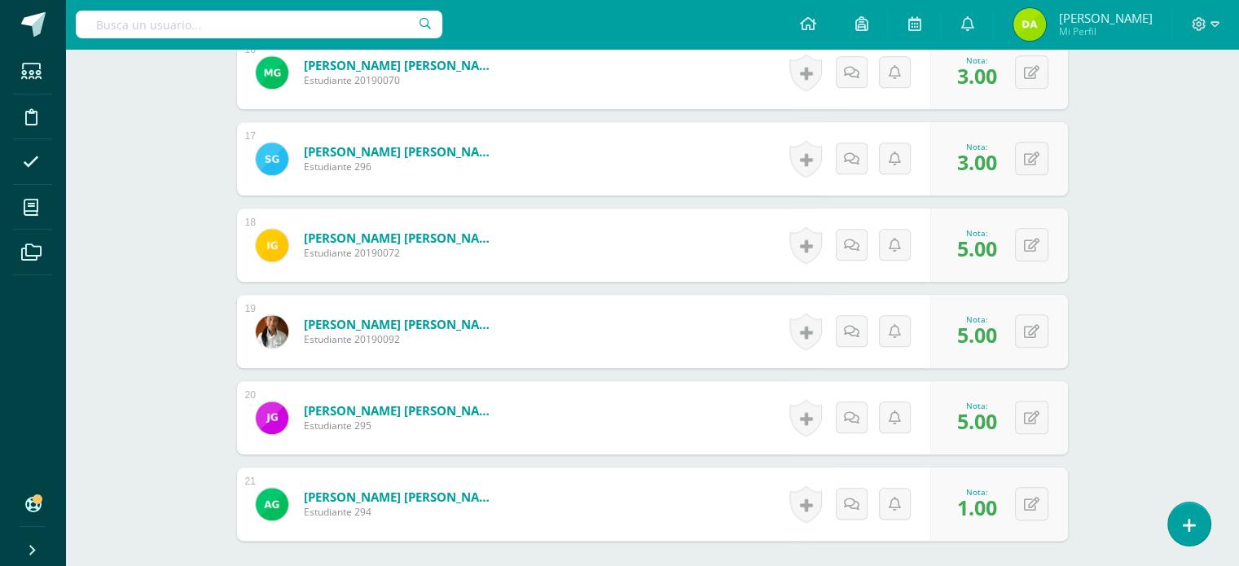
scroll to position [1987, 0]
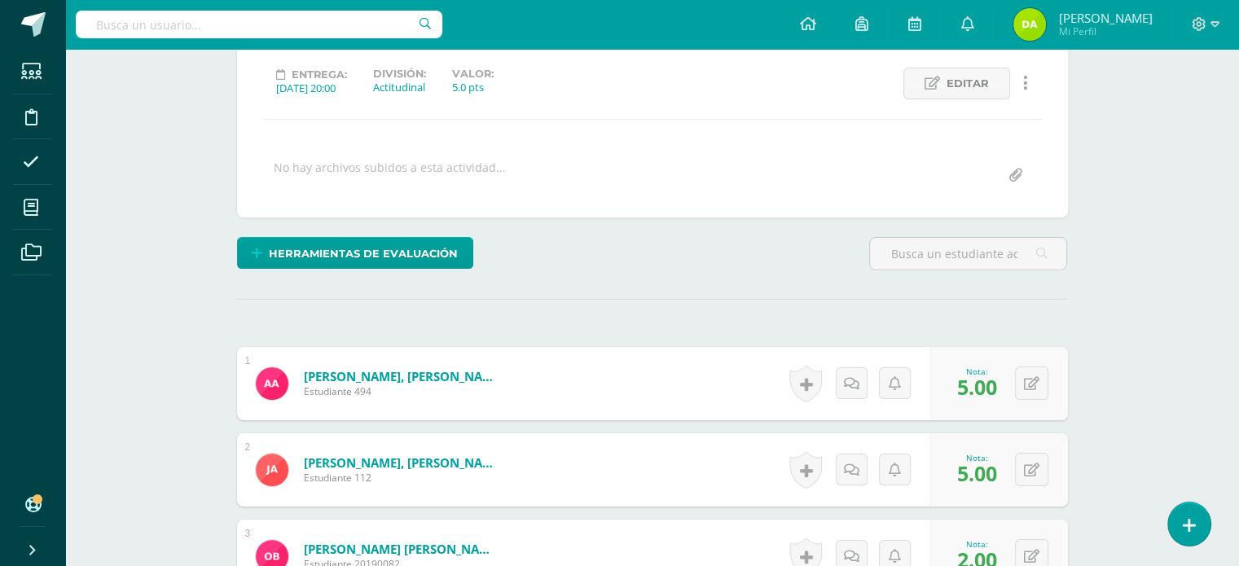
scroll to position [0, 0]
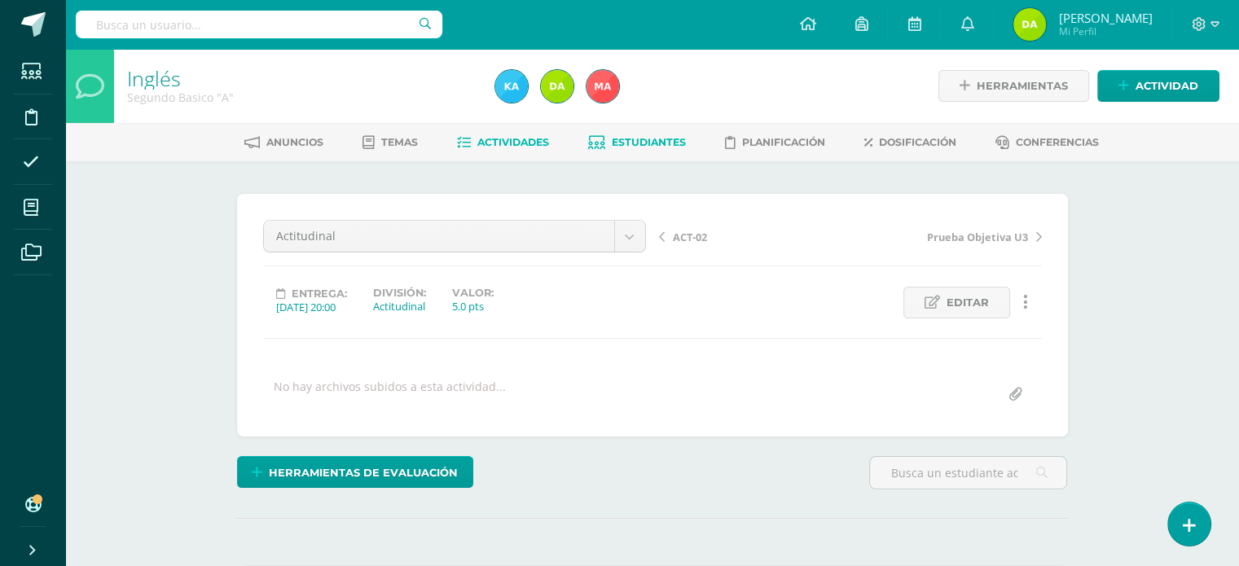
click at [623, 149] on link "Estudiantes" at bounding box center [637, 143] width 98 height 26
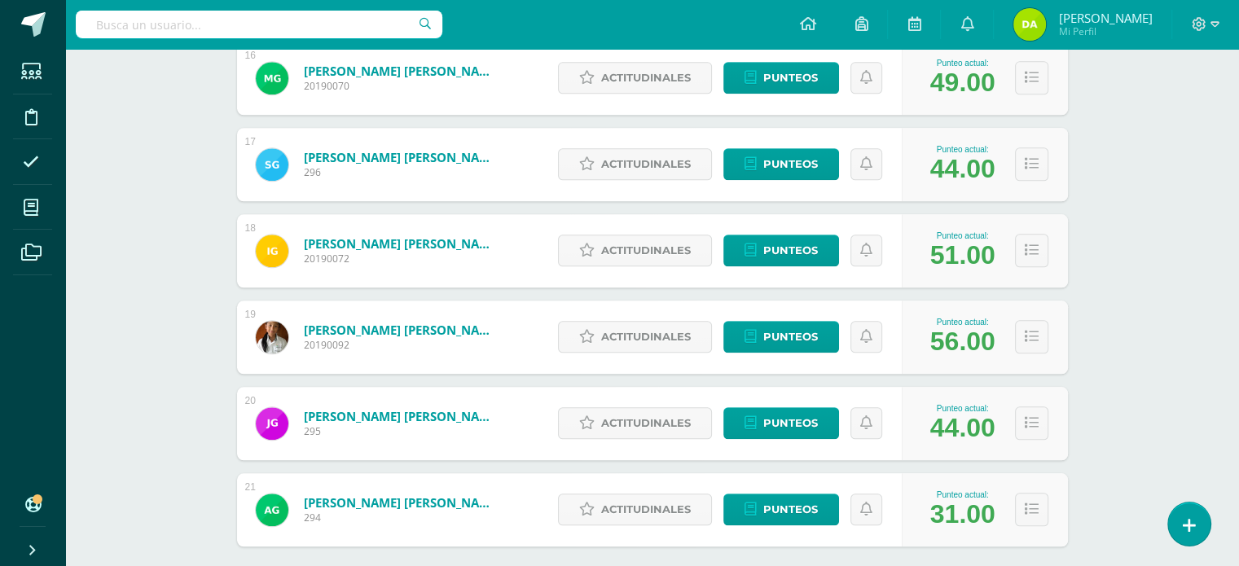
scroll to position [1697, 0]
